Goal: Obtain resource: Download file/media

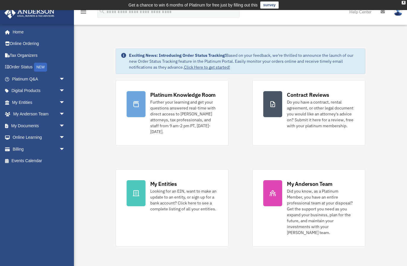
click at [64, 123] on span "arrow_drop_down" at bounding box center [65, 126] width 12 height 12
click at [27, 136] on link "Box" at bounding box center [41, 138] width 66 height 12
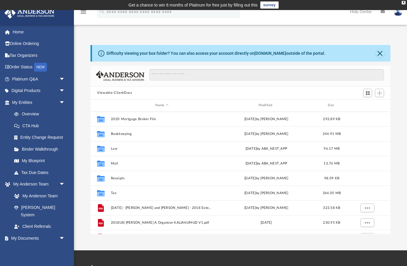
scroll to position [135, 300]
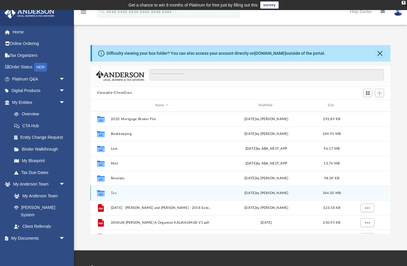
click at [105, 194] on icon "Collaborated Folder" at bounding box center [100, 192] width 9 height 9
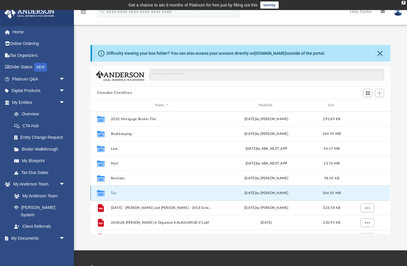
click at [103, 194] on icon "grid" at bounding box center [101, 193] width 8 height 5
click at [101, 194] on icon "grid" at bounding box center [101, 193] width 8 height 6
click at [107, 190] on div "Collaborated Folder" at bounding box center [100, 192] width 15 height 9
click at [103, 190] on icon "Collaborated Folder" at bounding box center [100, 192] width 9 height 9
click at [119, 191] on button "Tax" at bounding box center [162, 193] width 102 height 4
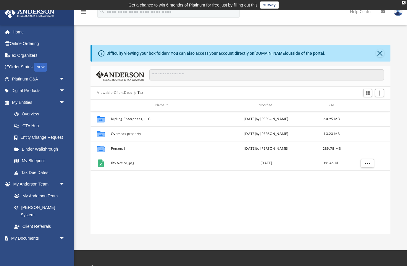
click at [104, 148] on icon "grid" at bounding box center [101, 149] width 8 height 5
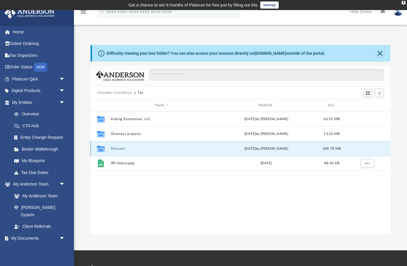
click at [103, 147] on icon "grid" at bounding box center [101, 149] width 8 height 5
click at [117, 147] on button "Personal" at bounding box center [162, 148] width 102 height 4
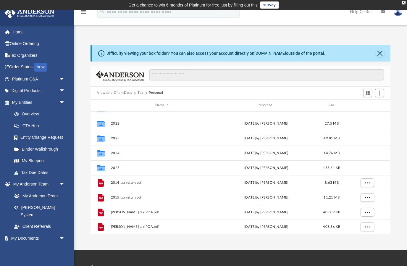
scroll to position [114, 0]
click at [116, 149] on div "Collaborated Folder 2024 [DATE] by [PERSON_NAME] 14.76 MB" at bounding box center [240, 153] width 300 height 15
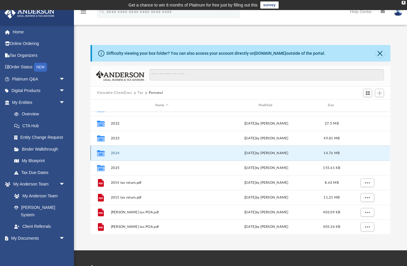
click at [108, 150] on div "Collaborated Folder" at bounding box center [100, 152] width 15 height 9
click at [102, 151] on icon "grid" at bounding box center [101, 153] width 8 height 6
click at [102, 150] on icon "Collaborated Folder" at bounding box center [100, 152] width 9 height 9
click at [115, 152] on button "2024" at bounding box center [162, 153] width 102 height 4
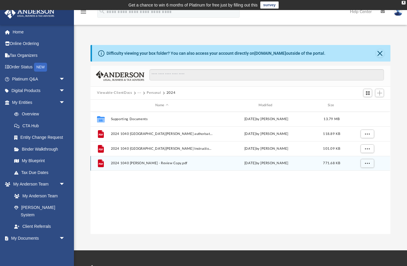
click at [177, 163] on span "2024 1040 [PERSON_NAME] - Review Copy.pdf" at bounding box center [162, 163] width 102 height 4
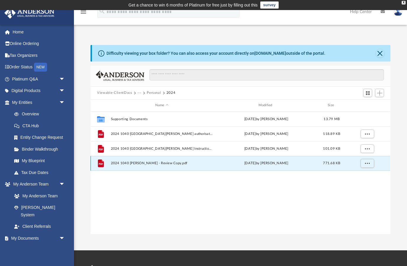
click at [98, 167] on icon "File" at bounding box center [100, 163] width 9 height 9
click at [367, 161] on span "More options" at bounding box center [367, 162] width 5 height 3
click at [361, 173] on li "Preview" at bounding box center [361, 175] width 17 height 6
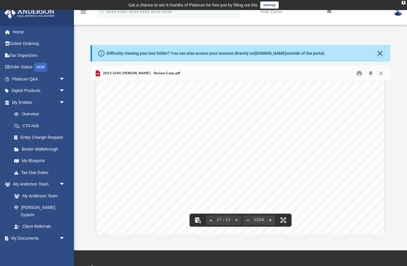
scroll to position [6843, 0]
